Goal: Register for event/course

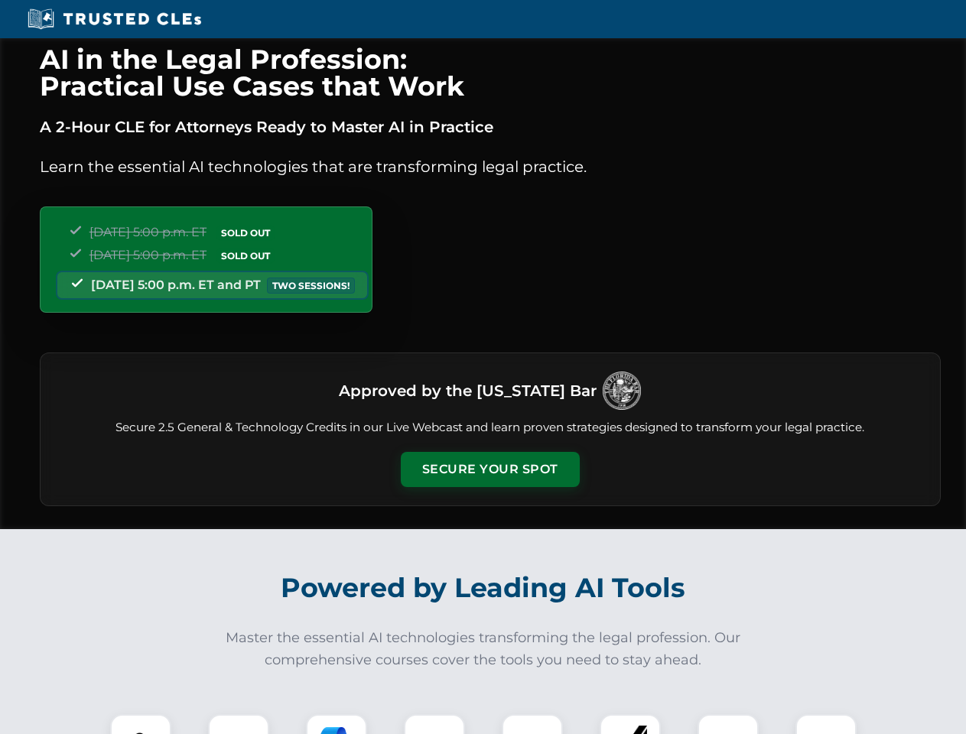
click at [489, 470] on button "Secure Your Spot" at bounding box center [490, 469] width 179 height 35
click at [141, 724] on img at bounding box center [141, 745] width 44 height 44
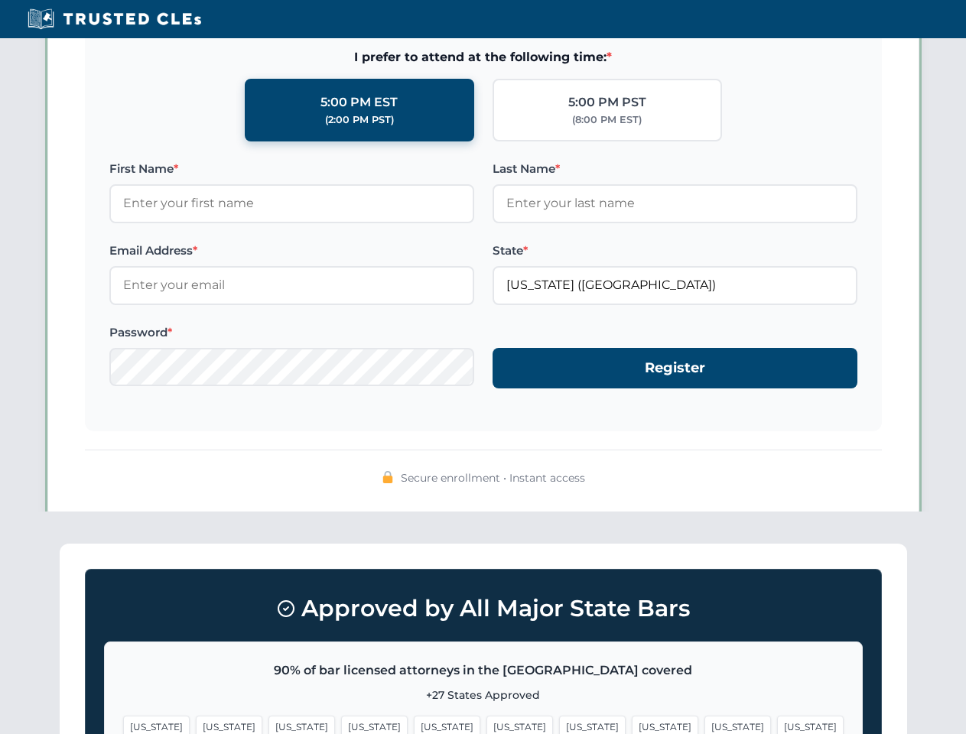
click at [559, 724] on span "[US_STATE]" at bounding box center [592, 727] width 67 height 22
click at [704, 724] on span "[US_STATE]" at bounding box center [737, 727] width 67 height 22
